Goal: Task Accomplishment & Management: Manage account settings

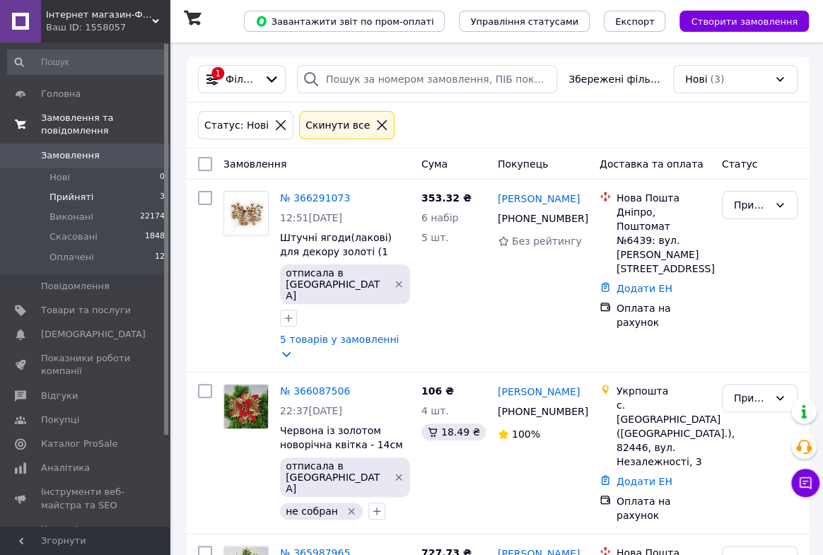
click at [73, 122] on span "Замовлення та повідомлення" at bounding box center [105, 124] width 129 height 25
click at [73, 120] on span "Замовлення та повідомлення" at bounding box center [105, 124] width 129 height 25
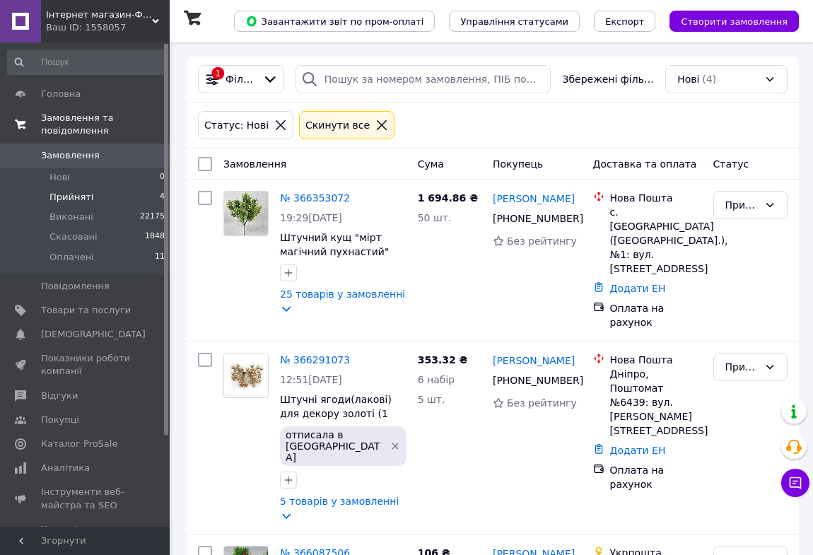
click at [86, 116] on span "Замовлення та повідомлення" at bounding box center [105, 124] width 129 height 25
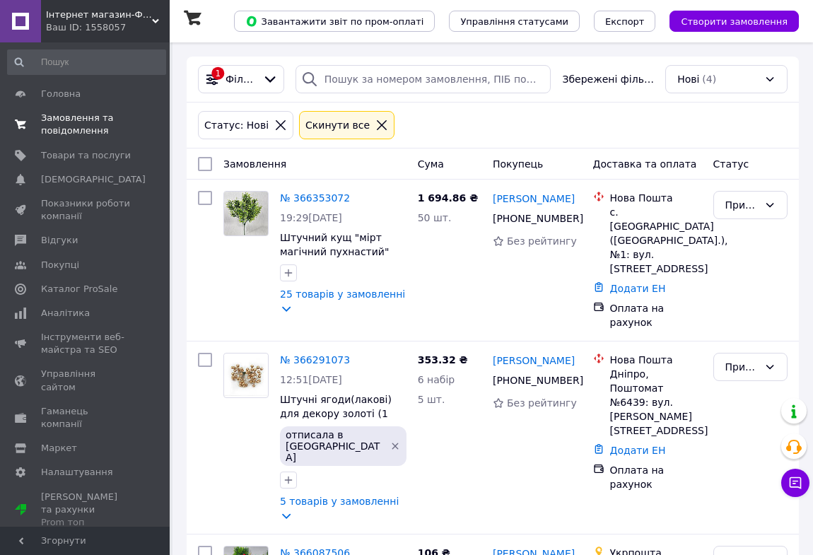
click at [86, 116] on span "Замовлення та повідомлення" at bounding box center [86, 124] width 90 height 25
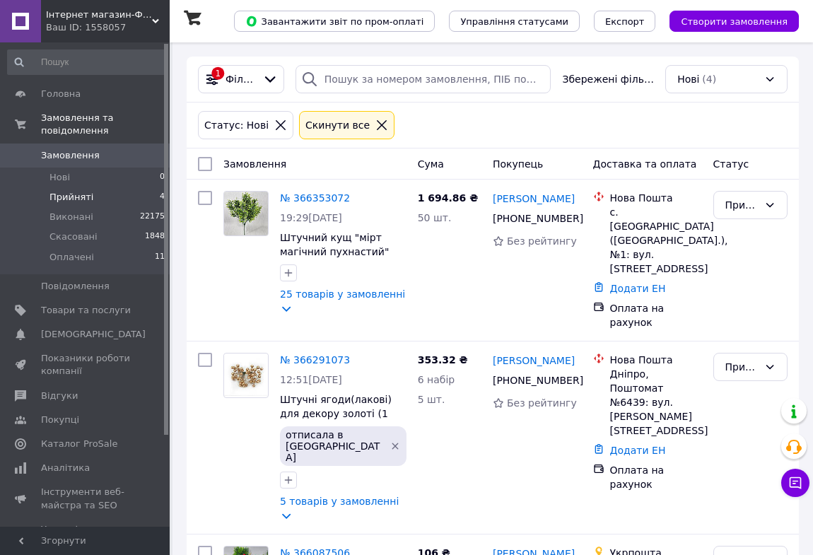
click at [83, 149] on span "Замовлення" at bounding box center [70, 155] width 59 height 13
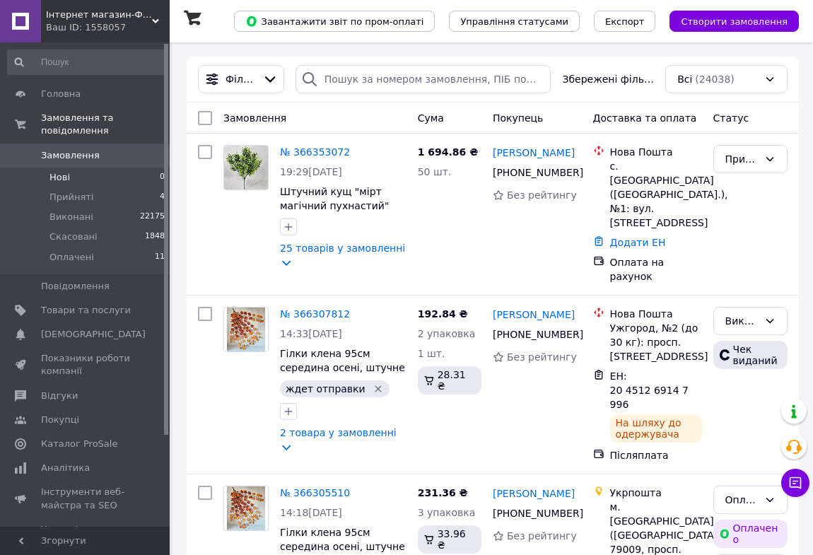
click at [66, 171] on span "Нові" at bounding box center [59, 177] width 20 height 13
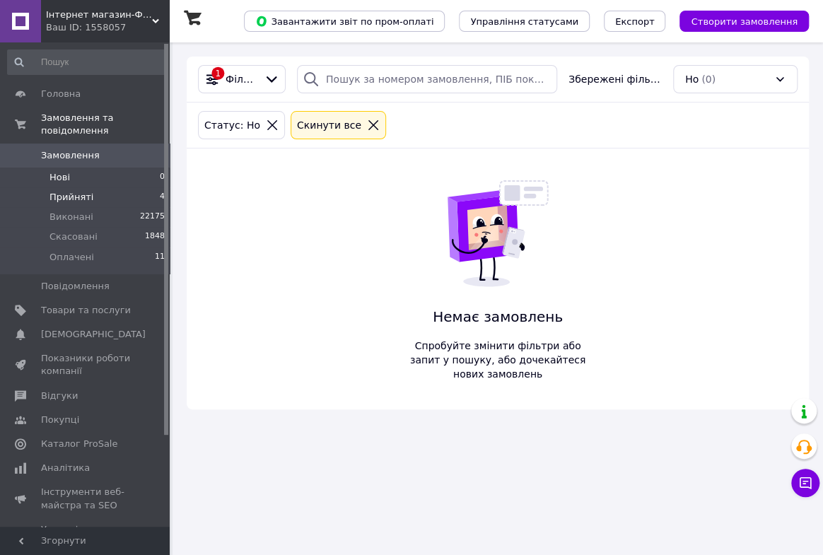
click at [73, 191] on span "Прийняті" at bounding box center [71, 197] width 44 height 13
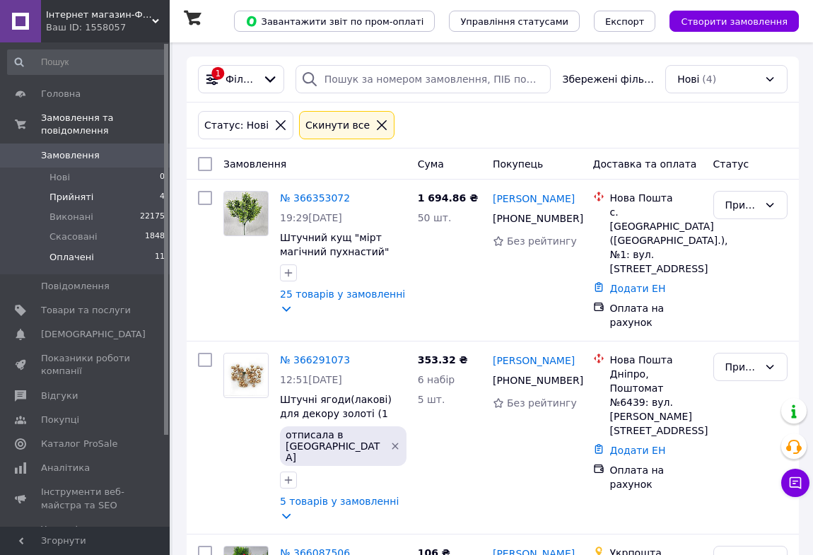
click at [84, 251] on span "Оплачені" at bounding box center [71, 257] width 45 height 13
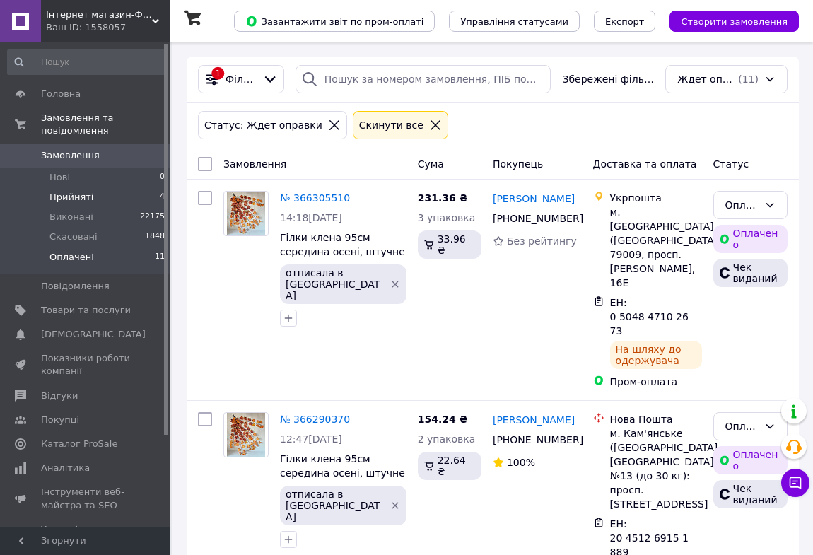
click at [59, 191] on span "Прийняті" at bounding box center [71, 197] width 44 height 13
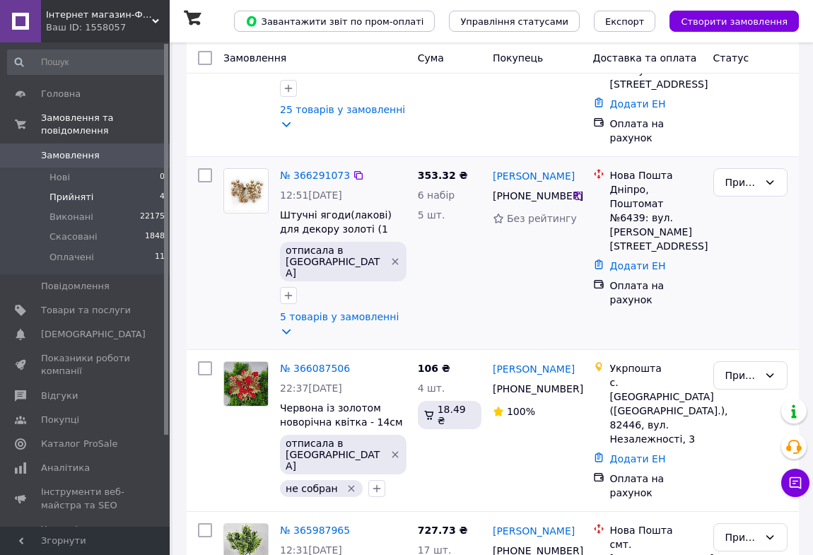
scroll to position [192, 0]
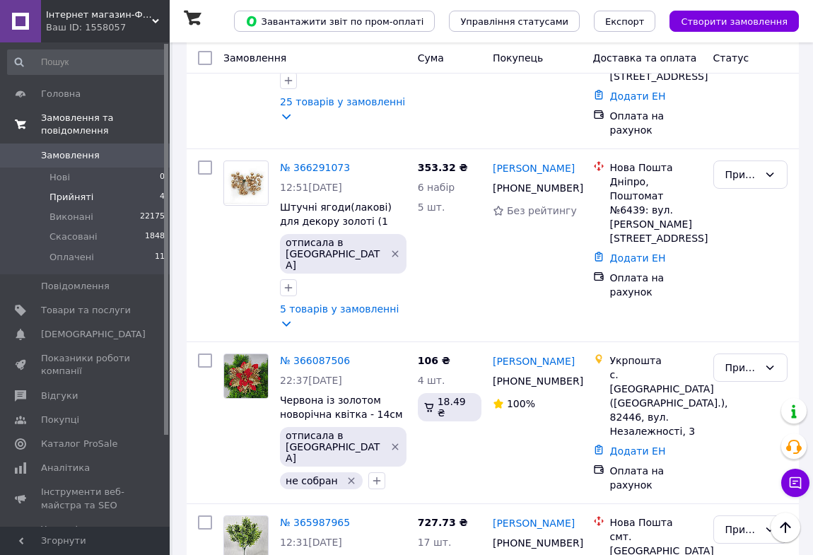
click at [85, 121] on span "Замовлення та повідомлення" at bounding box center [105, 124] width 129 height 25
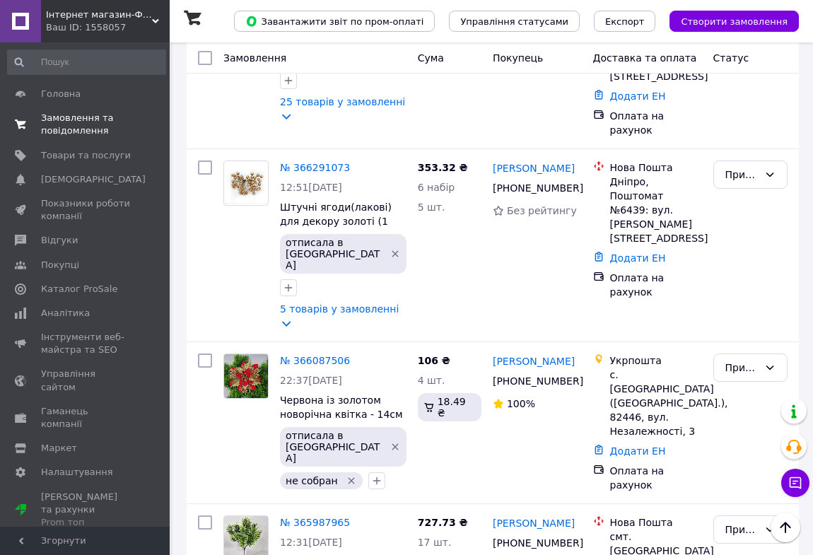
click at [66, 120] on span "Замовлення та повідомлення" at bounding box center [86, 124] width 90 height 25
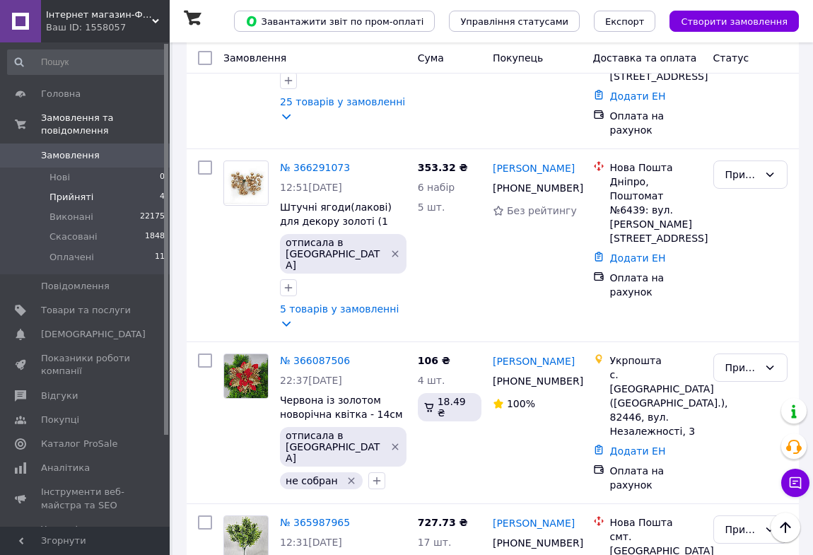
click at [76, 149] on span "Замовлення" at bounding box center [70, 155] width 59 height 13
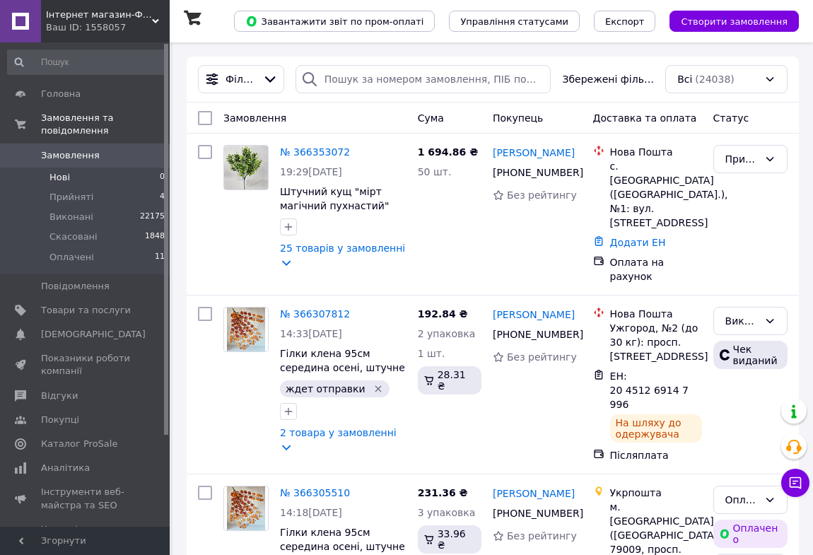
click at [57, 171] on span "Нові" at bounding box center [59, 177] width 20 height 13
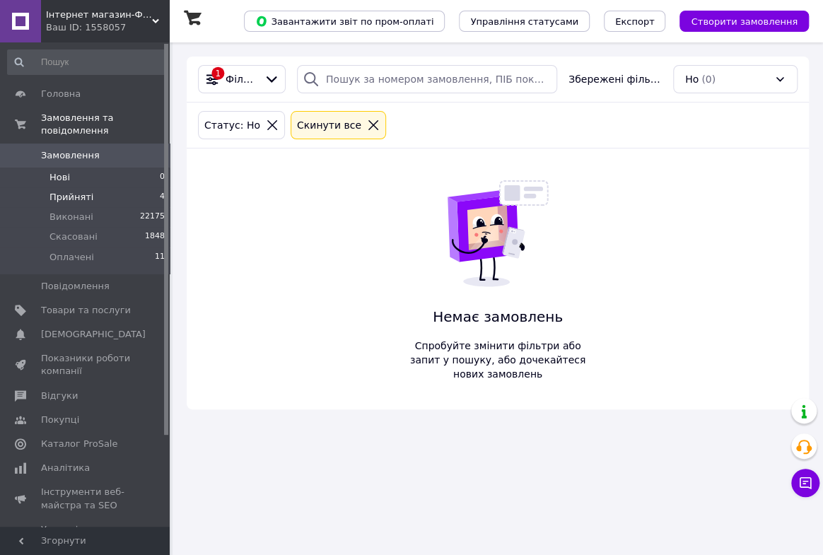
click at [70, 191] on span "Прийняті" at bounding box center [71, 197] width 44 height 13
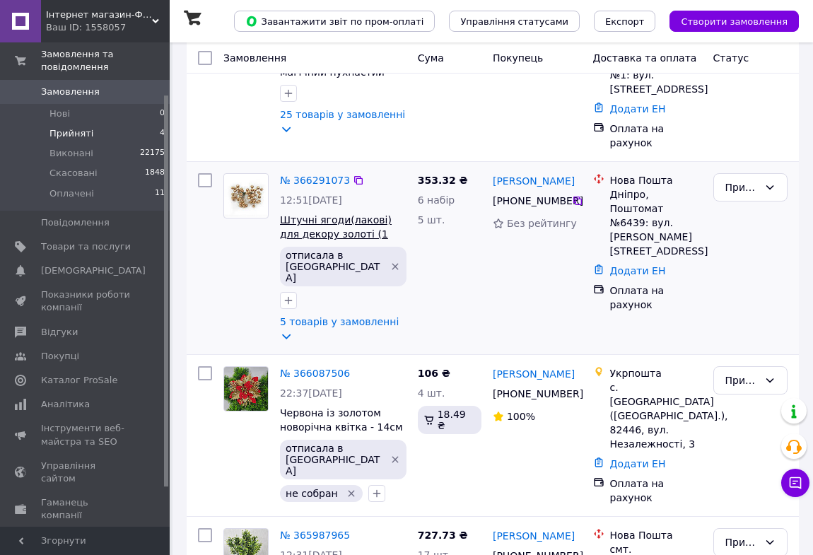
scroll to position [192, 0]
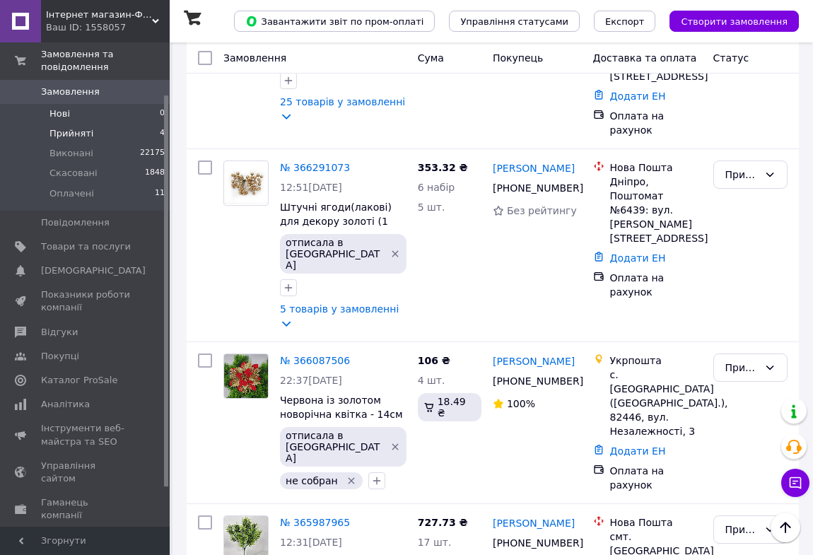
click at [66, 107] on span "Нові" at bounding box center [59, 113] width 20 height 13
